Goal: Information Seeking & Learning: Learn about a topic

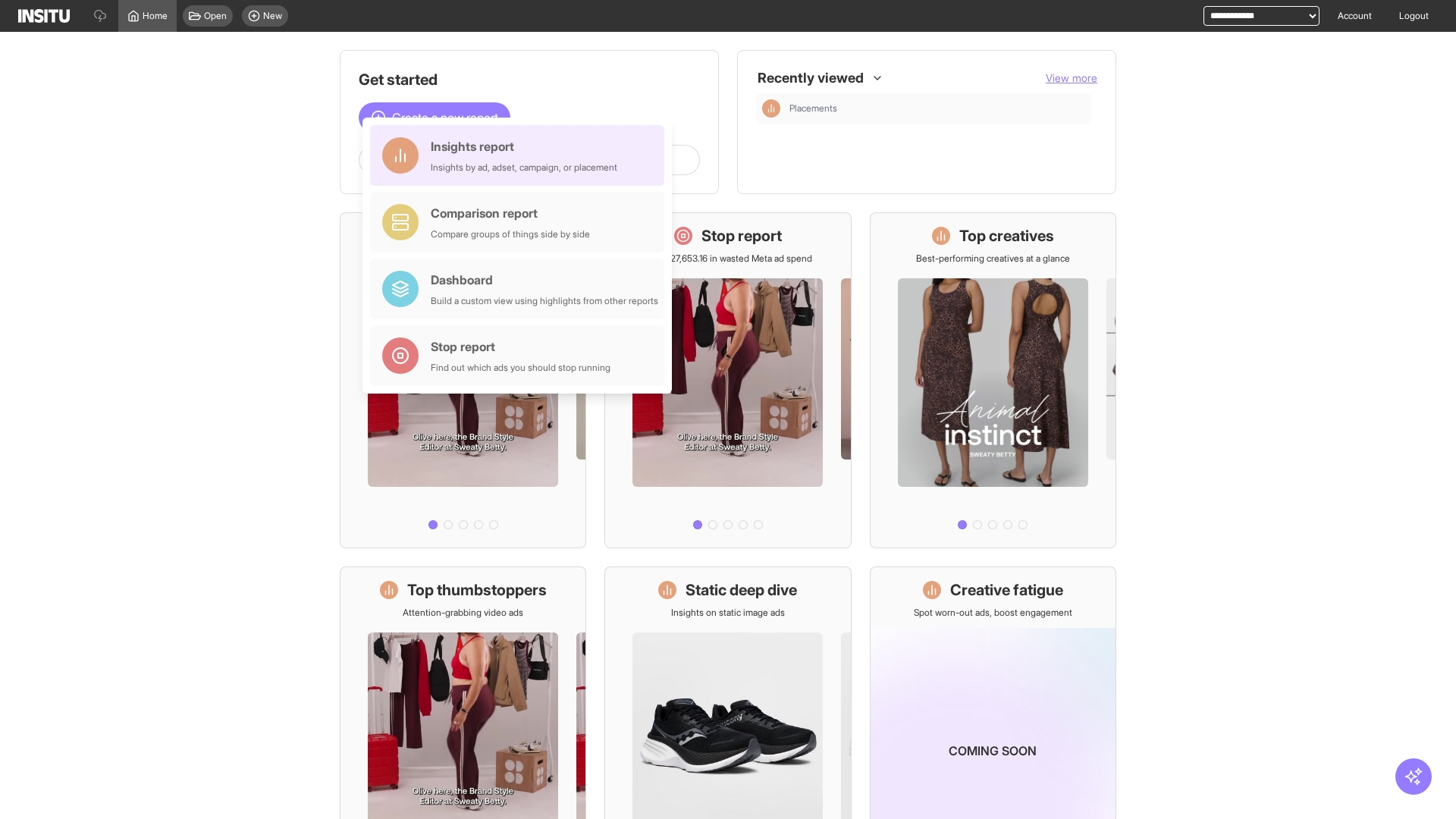
click at [521, 156] on div "Insights report Insights by ad, adset, campaign, or placement" at bounding box center [523, 156] width 187 height 37
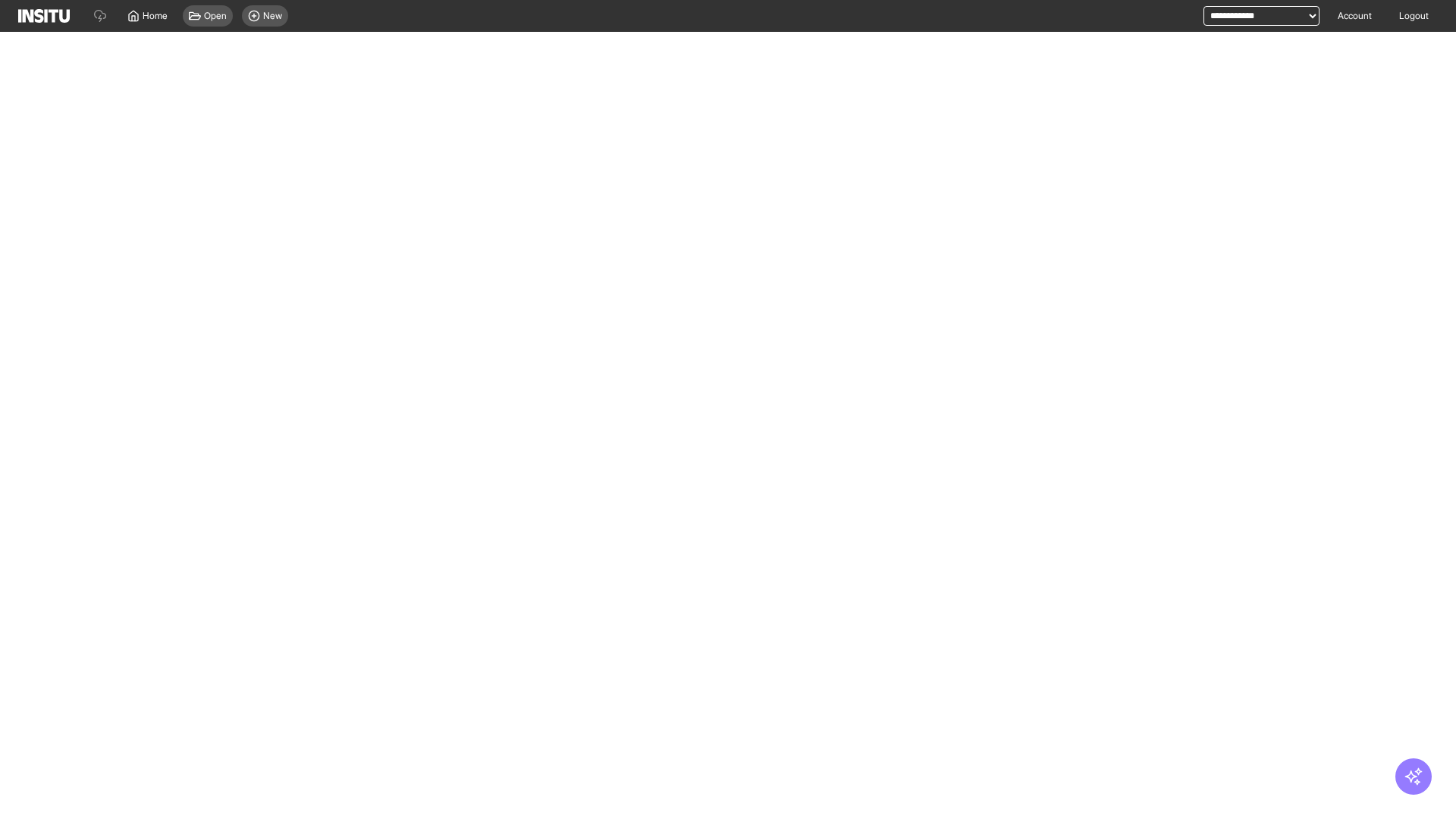
select select "**"
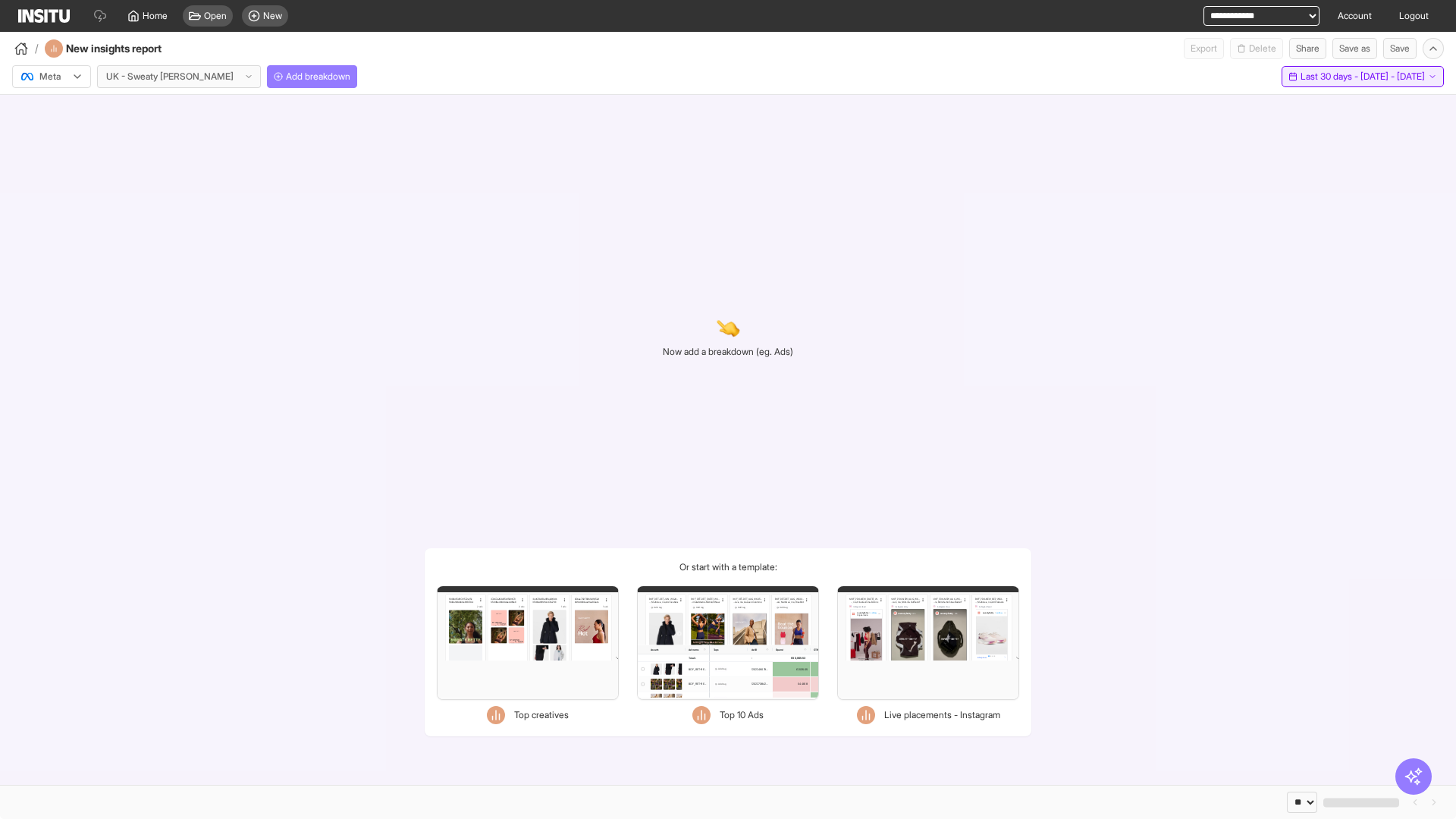
click at [1331, 77] on span "Last 30 days - [DATE] - [DATE]" at bounding box center [1362, 77] width 124 height 13
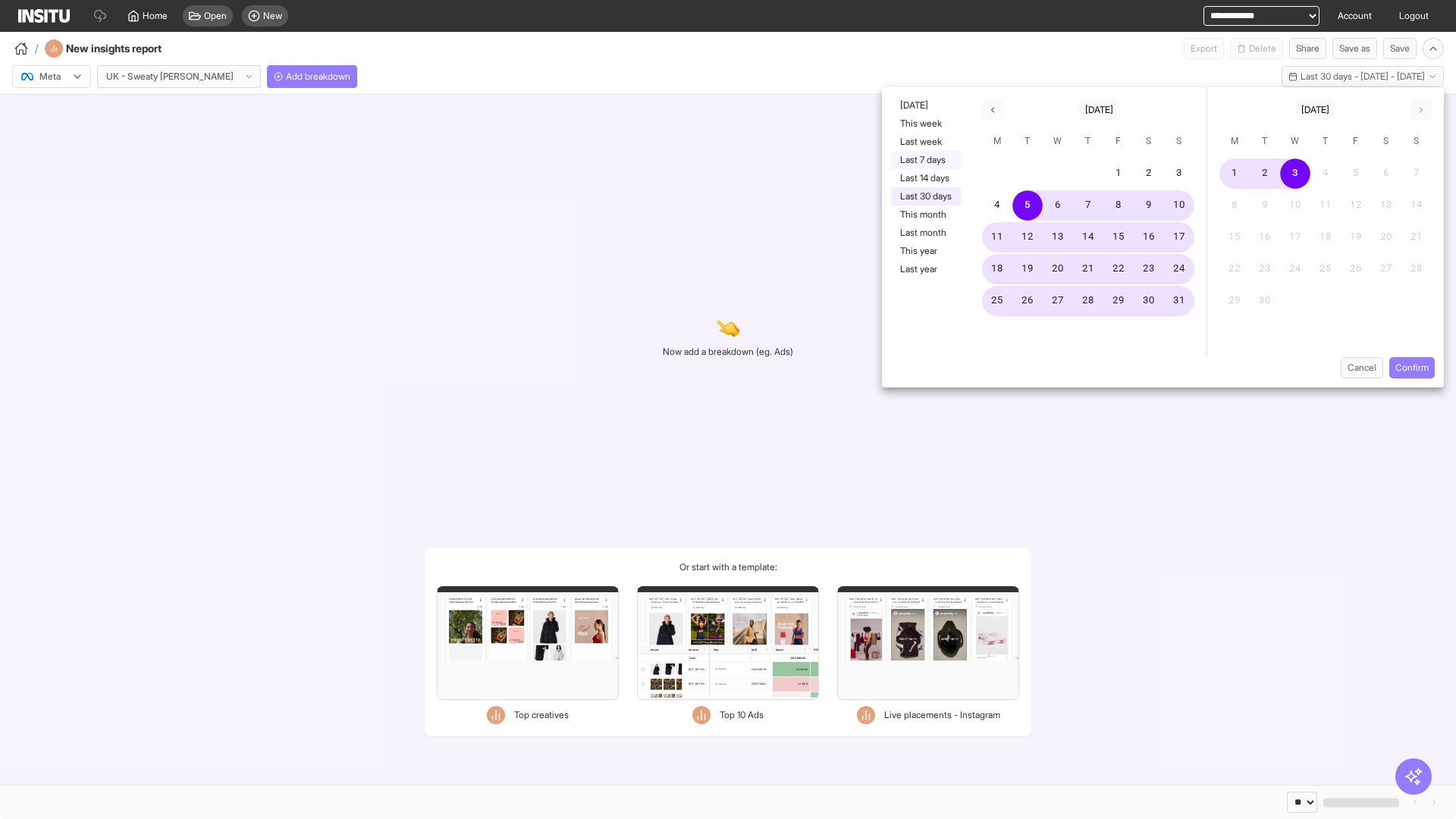
click at [924, 160] on button "Last 7 days" at bounding box center [926, 159] width 70 height 18
